Goal: Check status: Check status

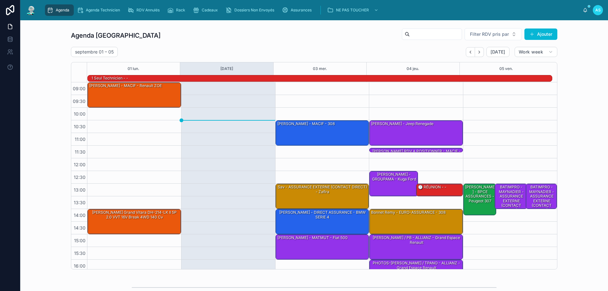
scroll to position [41, 0]
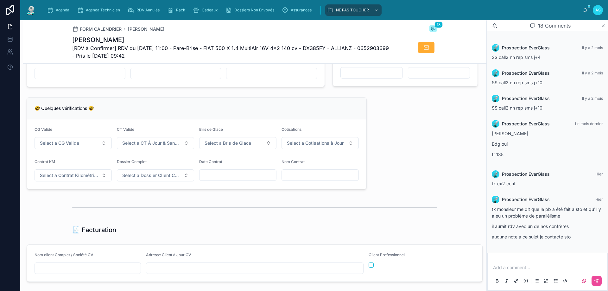
scroll to position [471, 0]
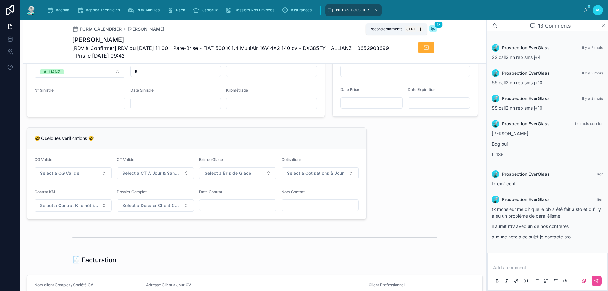
drag, startPoint x: 432, startPoint y: 32, endPoint x: 424, endPoint y: 33, distance: 7.7
click at [432, 32] on button "18" at bounding box center [434, 29] width 8 height 8
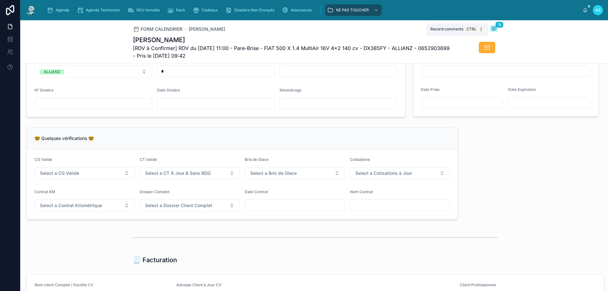
click at [497, 28] on div "FORM CALENDRIER [PERSON_NAME] 18 [PERSON_NAME] [RDV à Confirmer] RDV du [DATE] …" at bounding box center [315, 41] width 585 height 43
click at [494, 28] on icon at bounding box center [494, 28] width 5 height 5
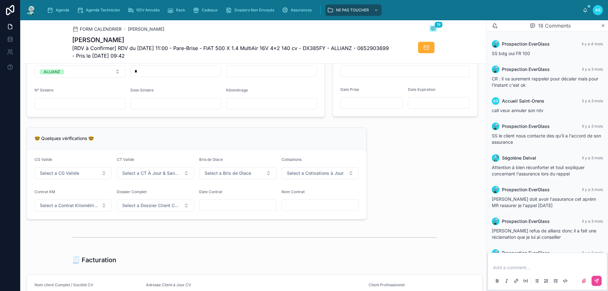
scroll to position [474, 0]
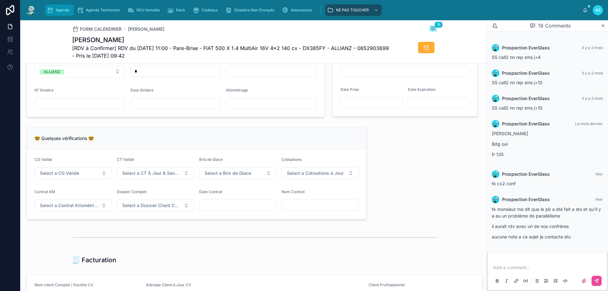
click at [66, 10] on span "Agenda" at bounding box center [63, 10] width 14 height 5
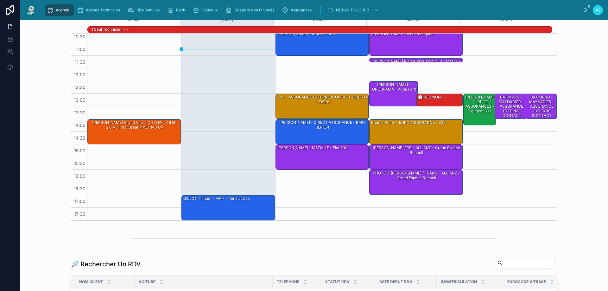
scroll to position [95, 0]
